Goal: Information Seeking & Learning: Learn about a topic

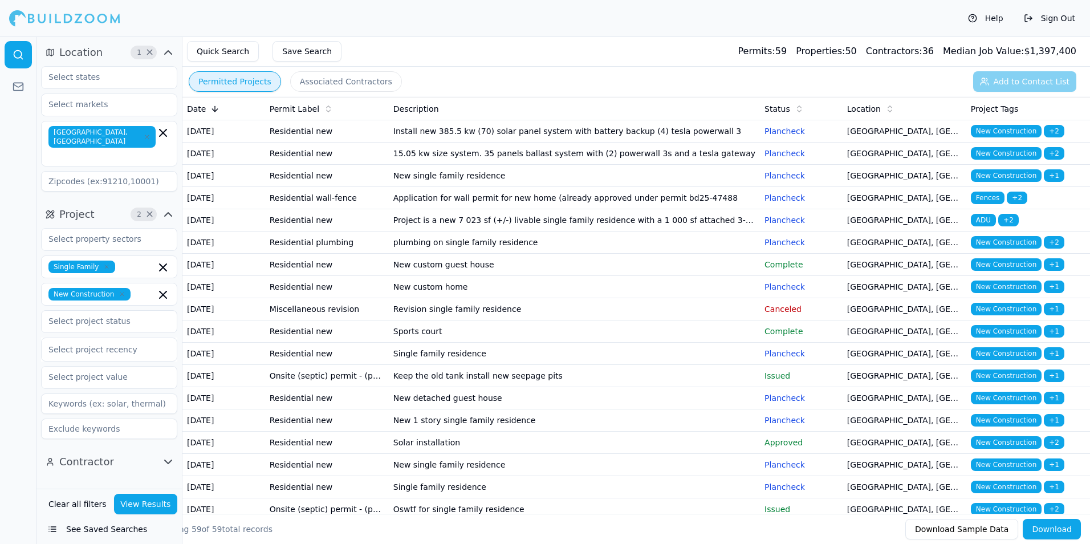
click at [668, 140] on td "Install new 385.5 kw (70) solar panel system with battery backup (4) tesla powe…" at bounding box center [574, 131] width 371 height 22
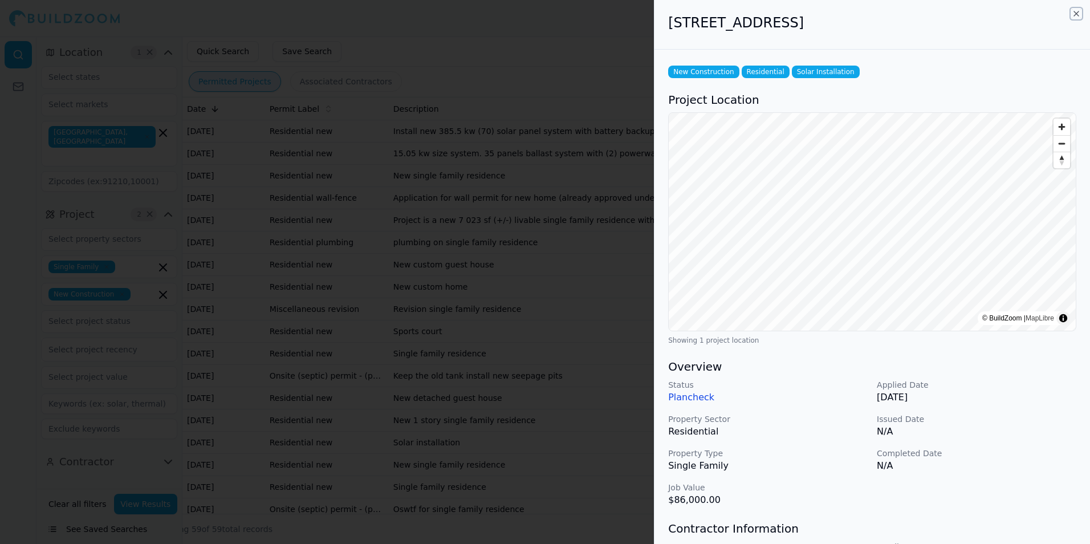
click at [1078, 14] on icon "button" at bounding box center [1076, 13] width 9 height 9
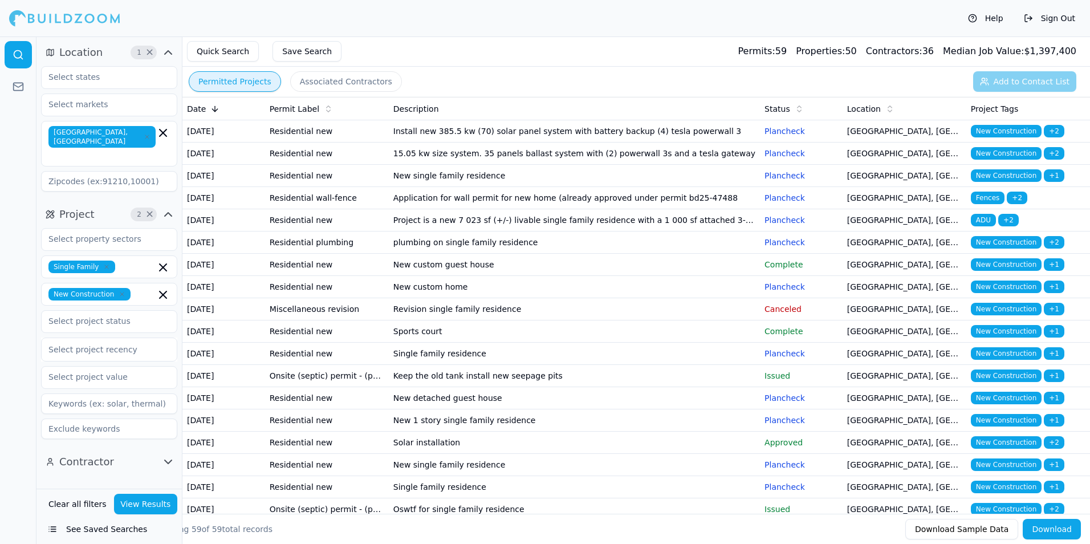
click at [742, 165] on td "15.05 kw size system. 35 panels ballast system with (2) powerwall 3s and a tesl…" at bounding box center [574, 154] width 371 height 22
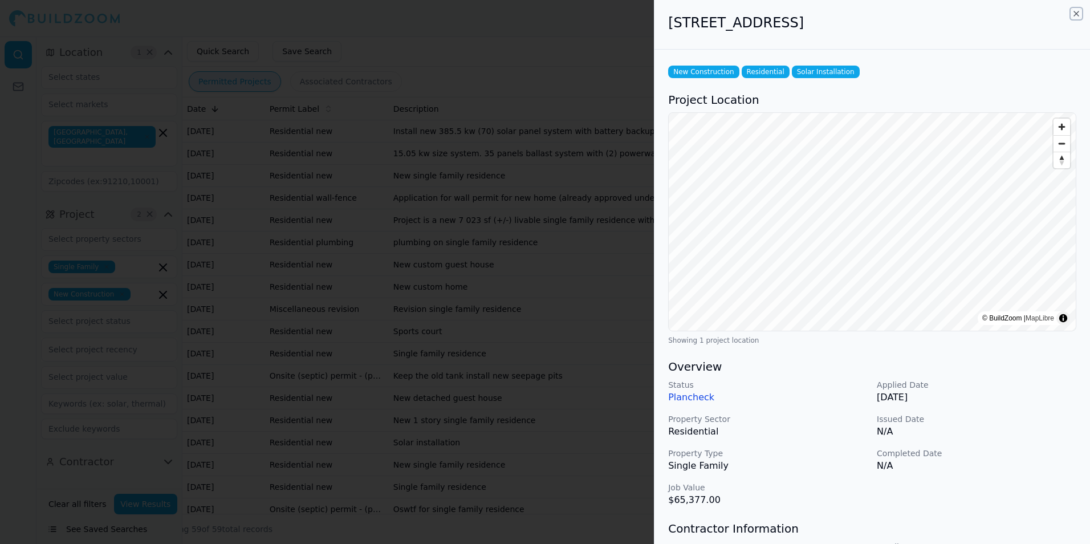
click at [1077, 17] on icon "button" at bounding box center [1076, 13] width 9 height 9
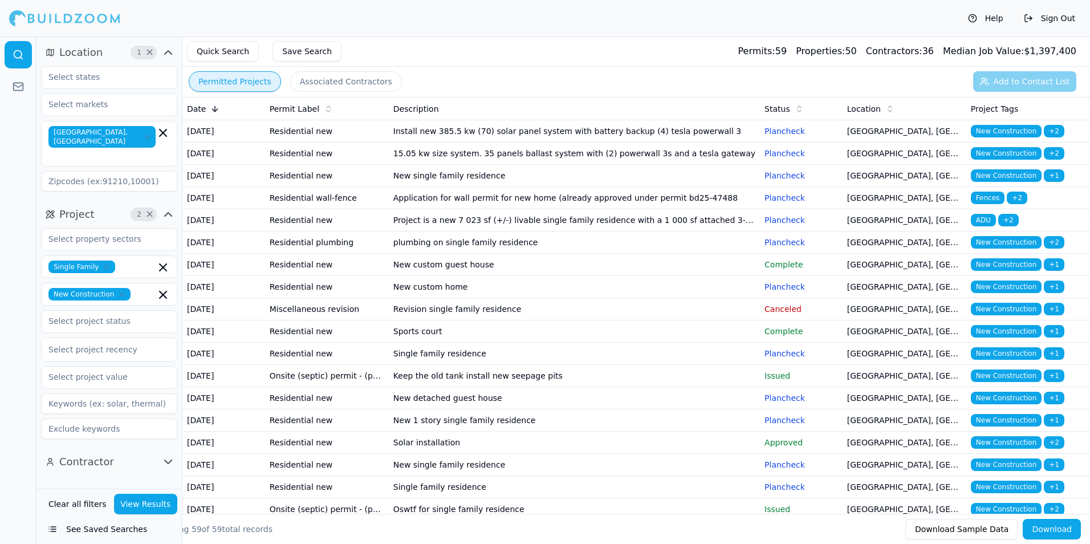
click at [694, 187] on td "New single family residence" at bounding box center [574, 176] width 371 height 22
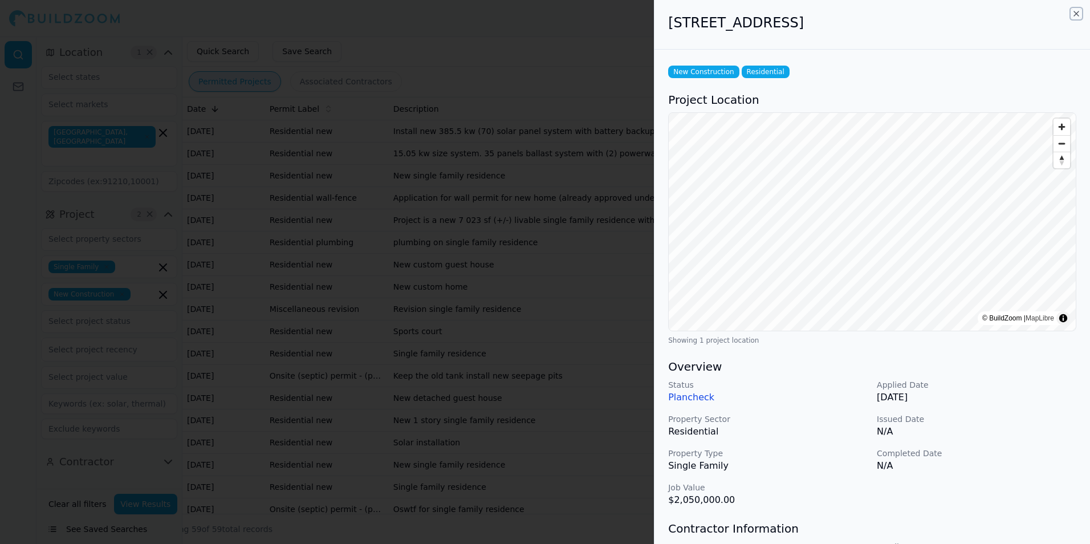
click at [1076, 12] on icon "button" at bounding box center [1076, 13] width 9 height 9
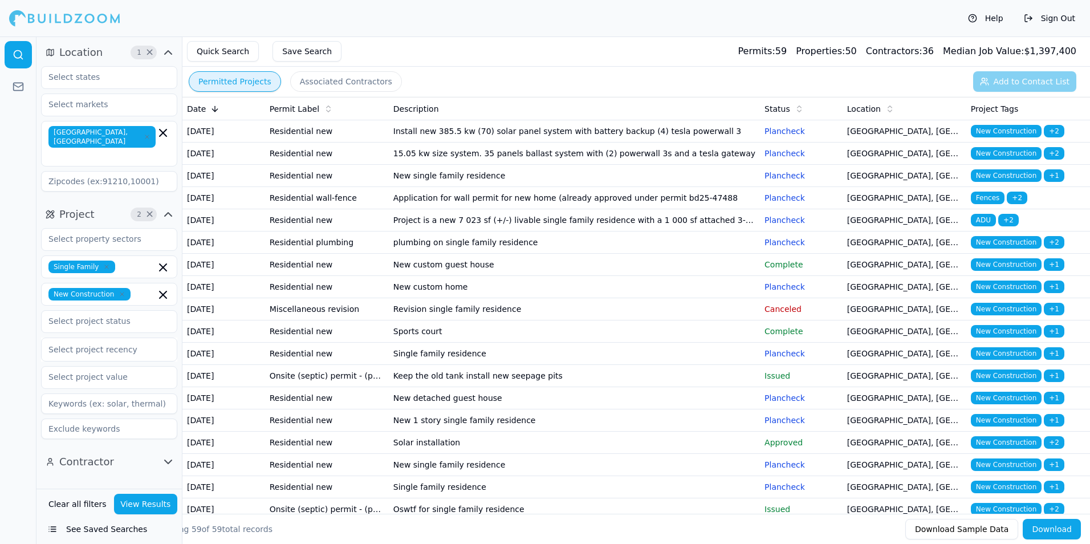
click at [725, 209] on td "Application for wall permit for new home (already approved under permit bd25-47…" at bounding box center [574, 198] width 371 height 22
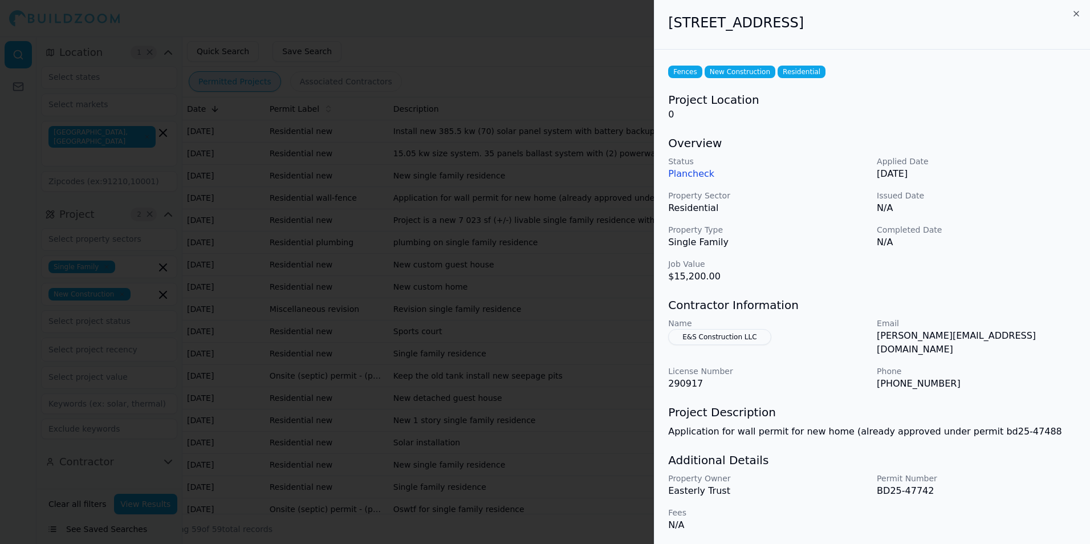
drag, startPoint x: 1078, startPoint y: 6, endPoint x: 1076, endPoint y: 13, distance: 7.8
click at [1078, 6] on div "[STREET_ADDRESS]" at bounding box center [873, 25] width 436 height 50
click at [1076, 13] on icon "button" at bounding box center [1076, 13] width 5 height 5
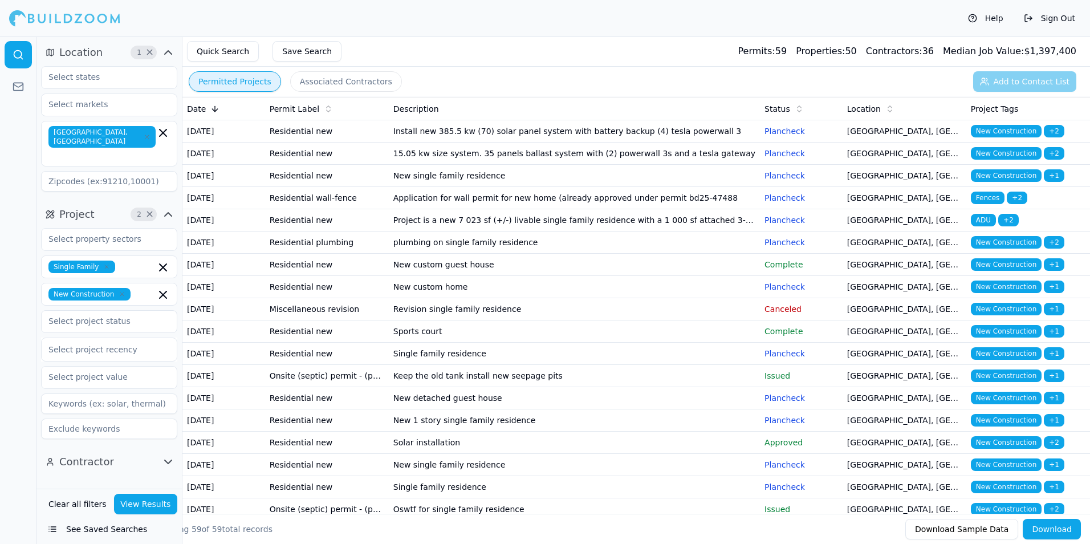
click at [746, 276] on td "New custom guest house" at bounding box center [574, 265] width 371 height 22
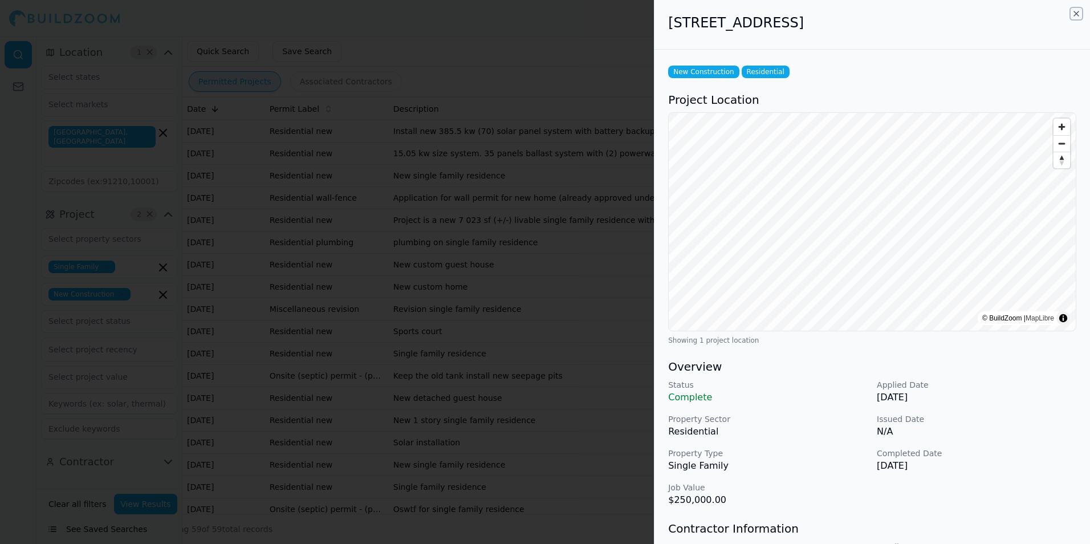
click at [1077, 15] on icon "button" at bounding box center [1076, 13] width 9 height 9
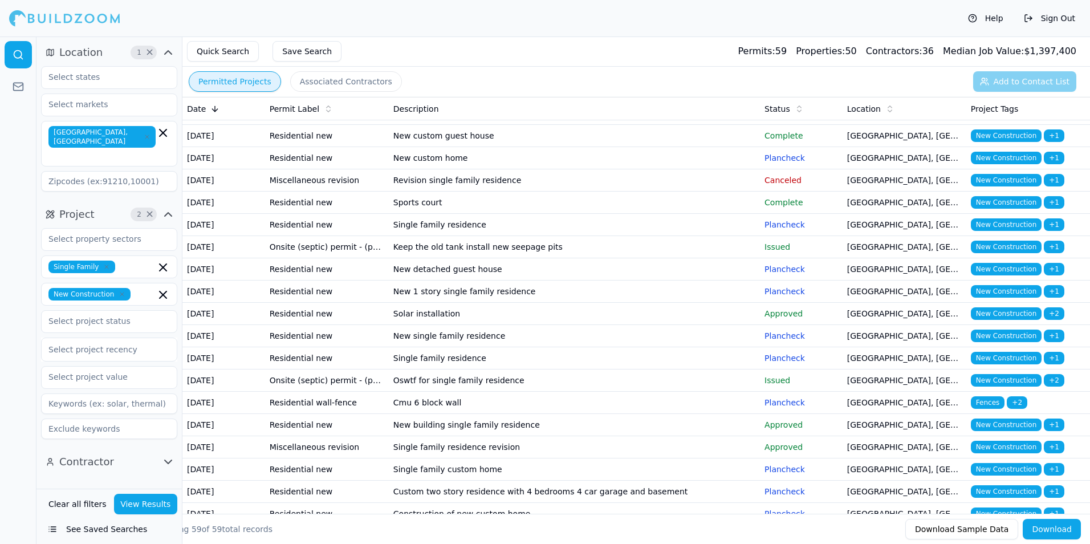
scroll to position [171, 0]
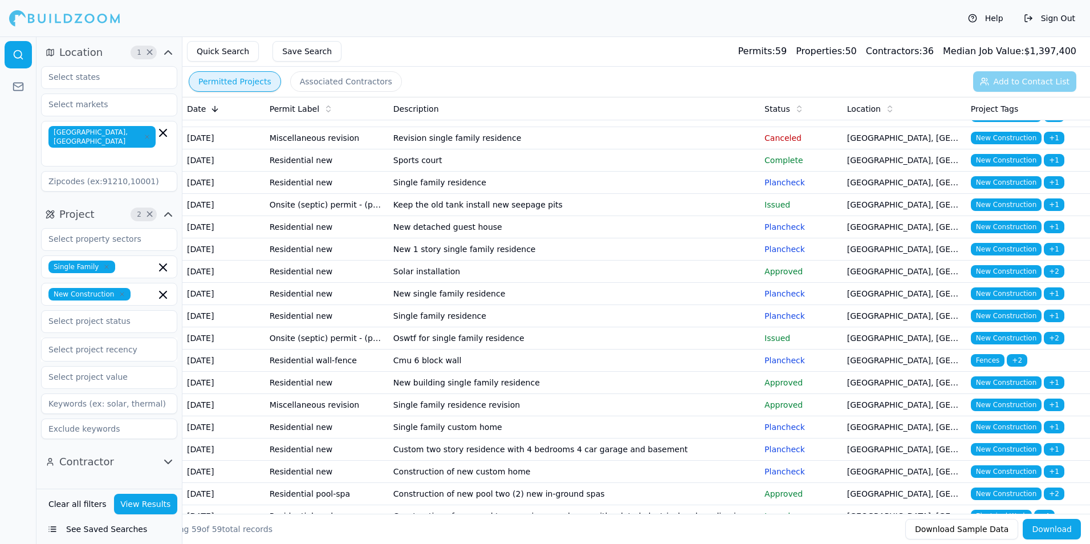
click at [858, 238] on td "[GEOGRAPHIC_DATA], [GEOGRAPHIC_DATA]" at bounding box center [905, 227] width 124 height 22
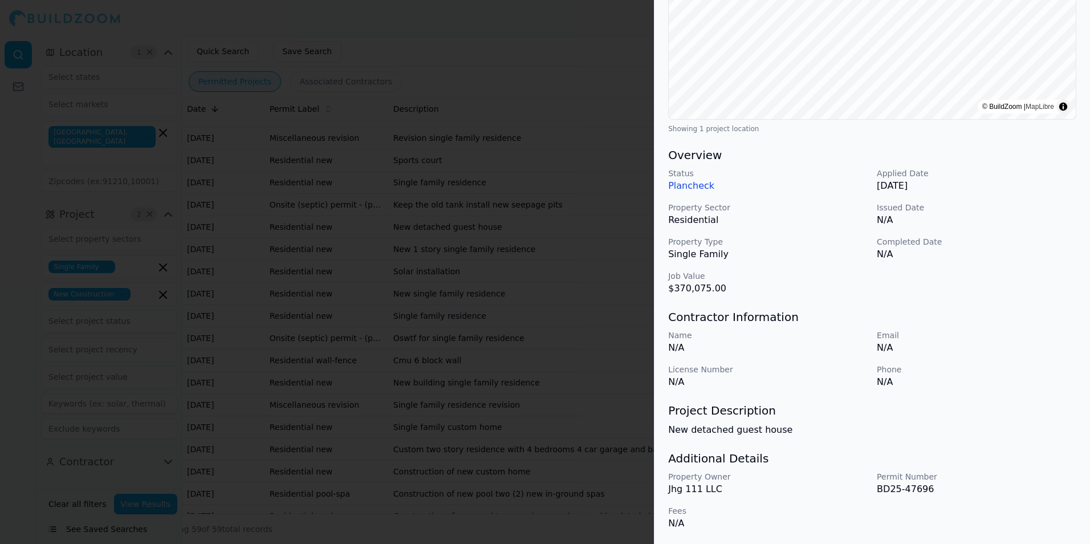
scroll to position [0, 0]
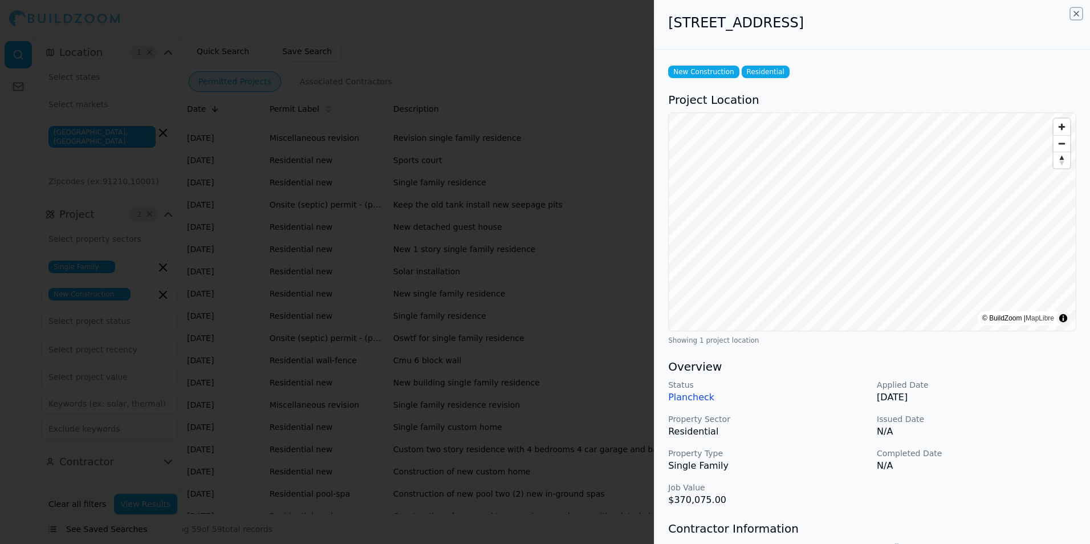
click at [1078, 13] on icon "button" at bounding box center [1076, 13] width 9 height 9
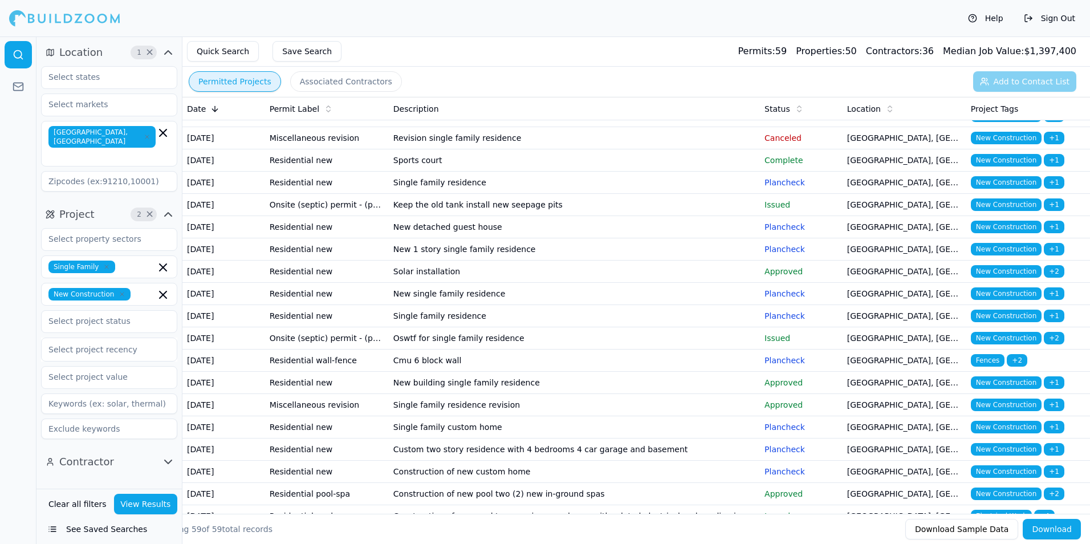
click at [710, 261] on td "New 1 story single family residence" at bounding box center [574, 249] width 371 height 22
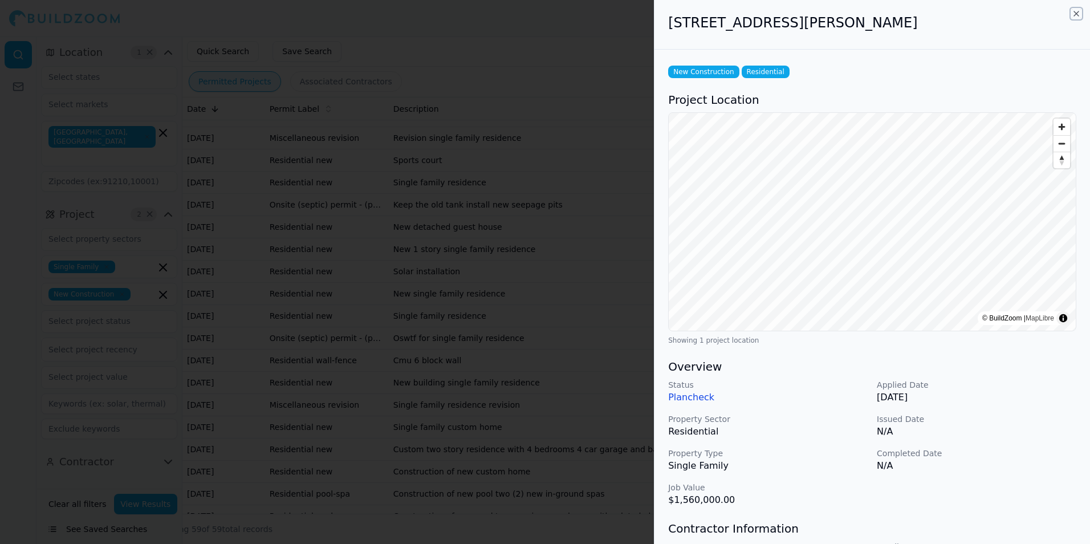
drag, startPoint x: 1076, startPoint y: 13, endPoint x: 1073, endPoint y: 21, distance: 8.5
click at [1077, 13] on icon "button" at bounding box center [1076, 13] width 9 height 9
